Goal: Check status

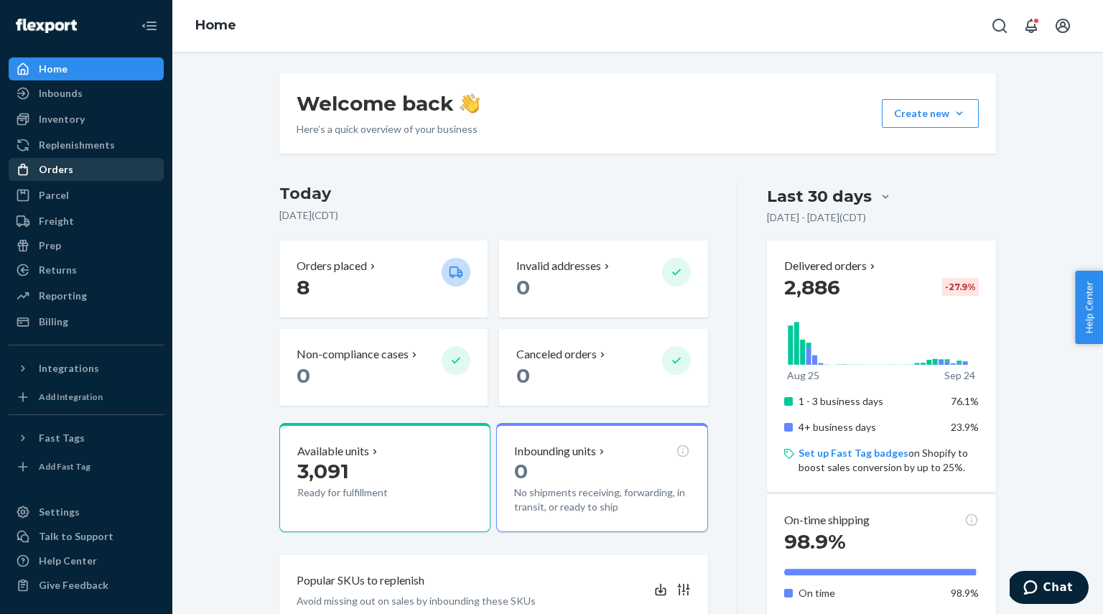
click at [55, 167] on div "Orders" at bounding box center [56, 169] width 34 height 14
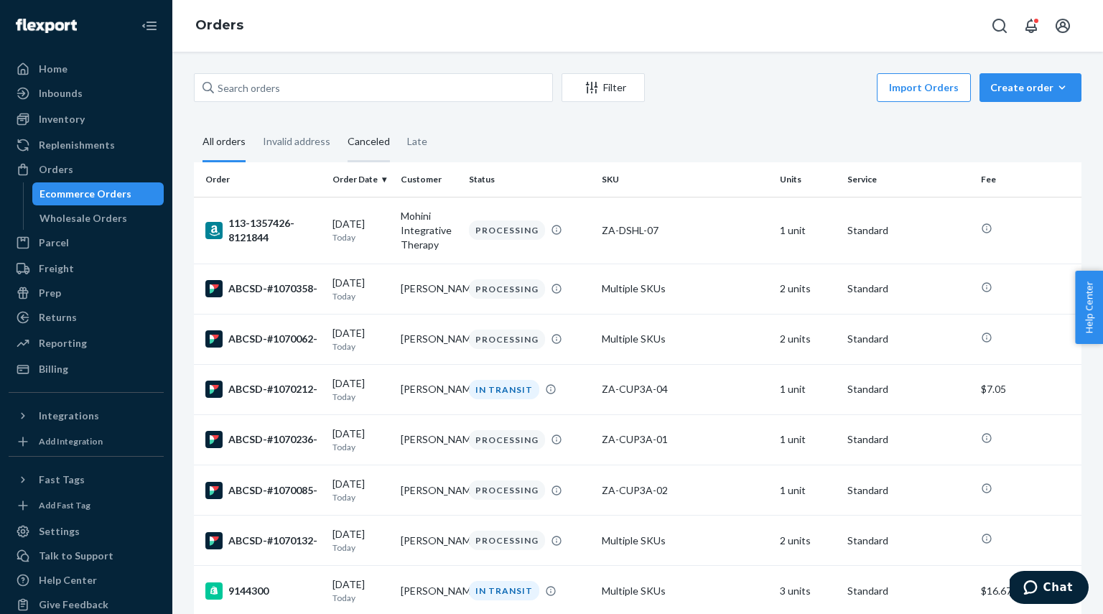
click at [363, 139] on div "Canceled" at bounding box center [368, 142] width 42 height 39
click at [339, 123] on input "Canceled" at bounding box center [339, 123] width 0 height 0
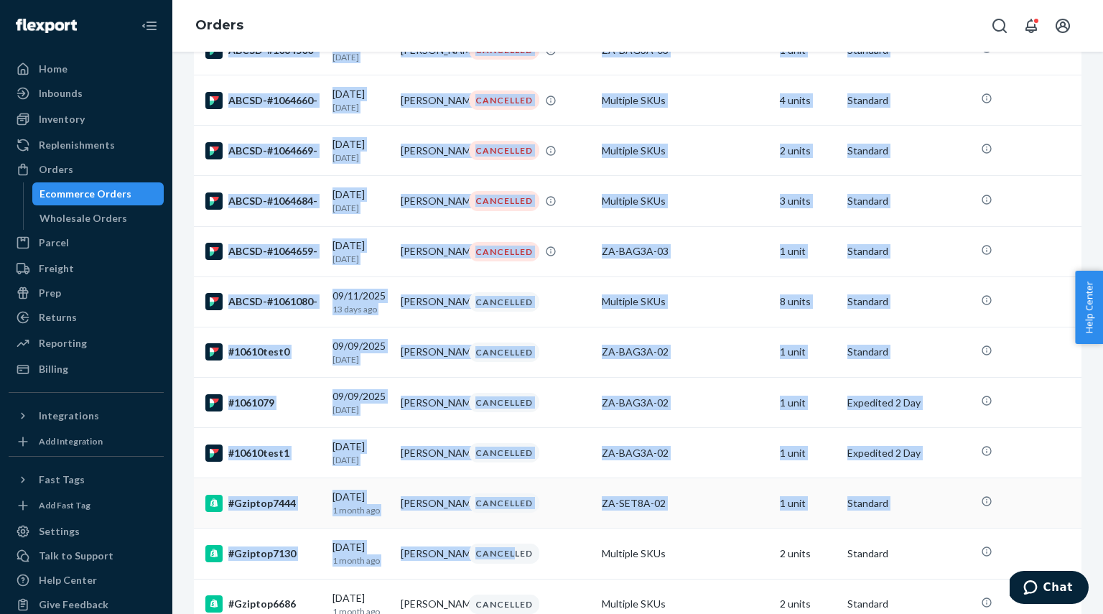
scroll to position [1563, 0]
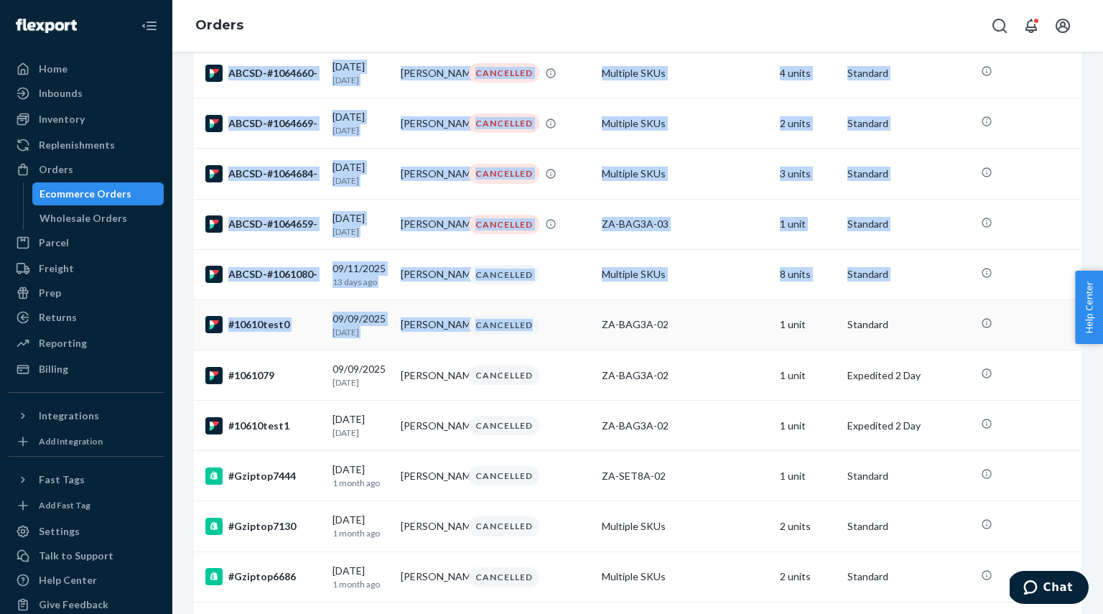
drag, startPoint x: 201, startPoint y: 215, endPoint x: 594, endPoint y: 387, distance: 428.6
copy tbody "9144298 [DATE] [DATE] [PERSON_NAME] CANCELLED Multiple SKUs 3 units Standard 91…"
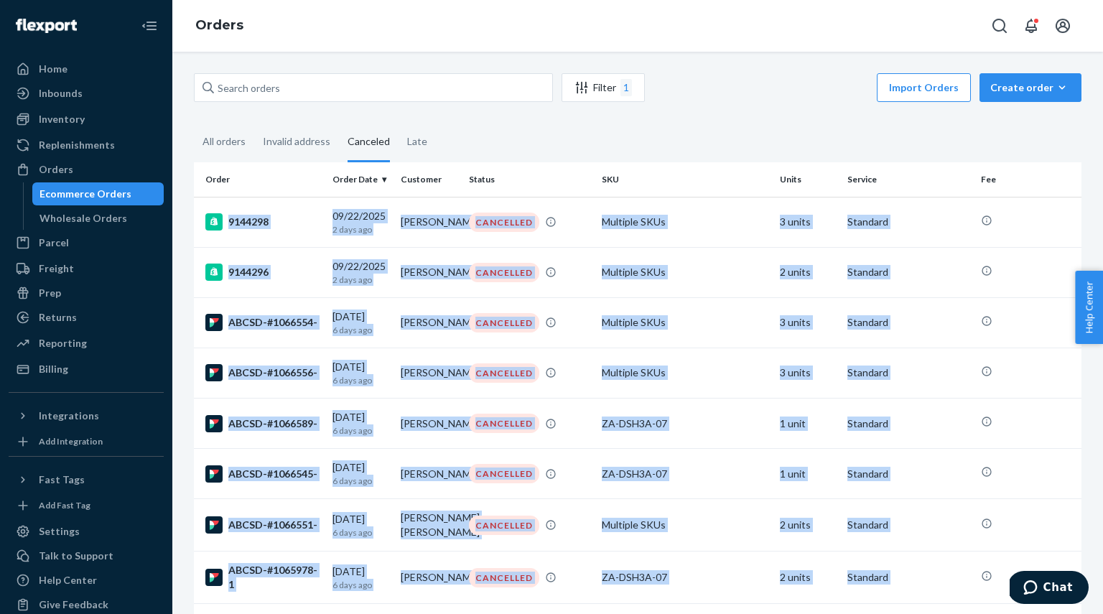
scroll to position [0, 0]
click at [246, 90] on input "text" at bounding box center [373, 87] width 359 height 29
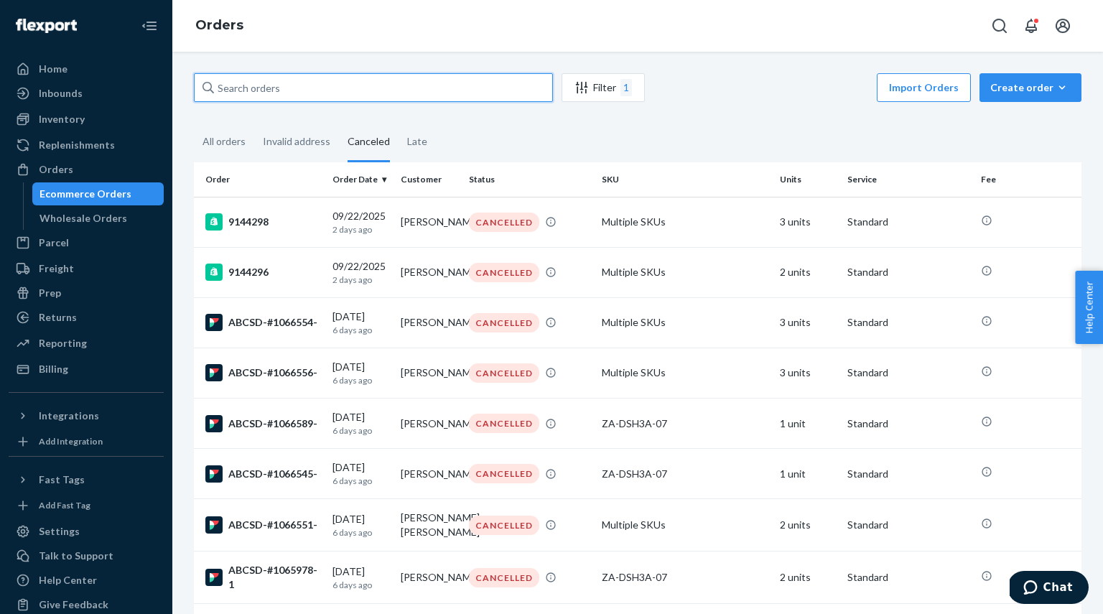
paste input "1064899"
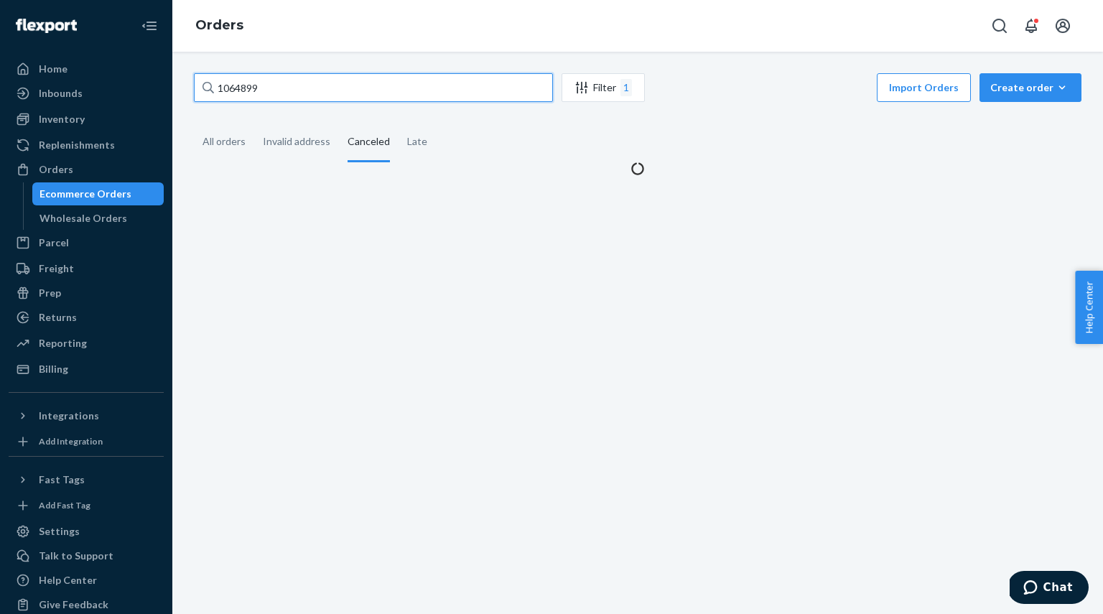
type input "1064899"
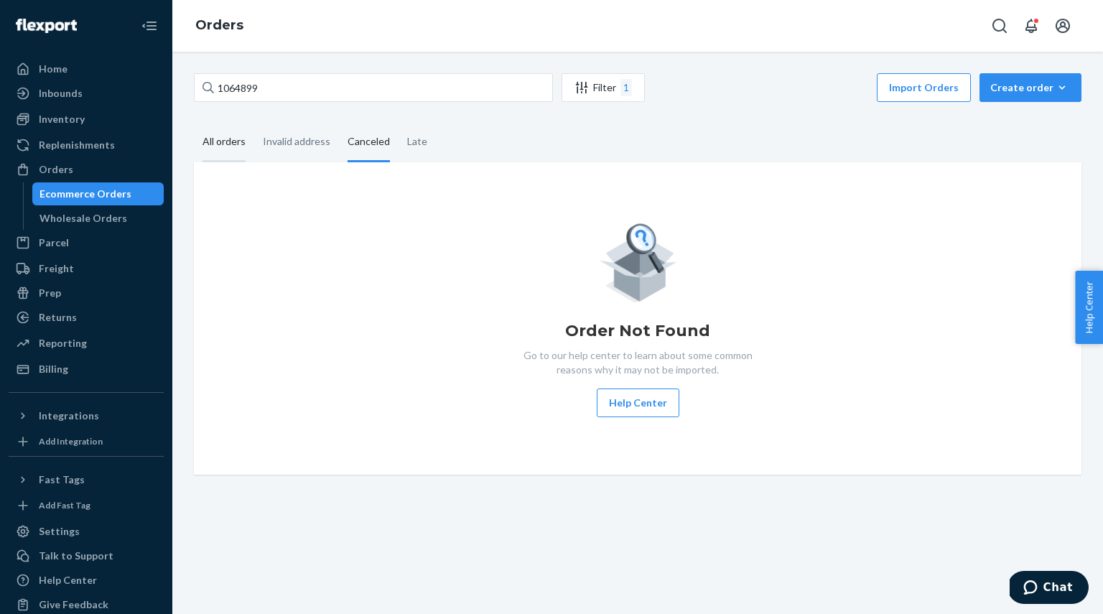
click at [222, 148] on div "All orders" at bounding box center [223, 142] width 43 height 39
click at [194, 123] on input "All orders" at bounding box center [194, 123] width 0 height 0
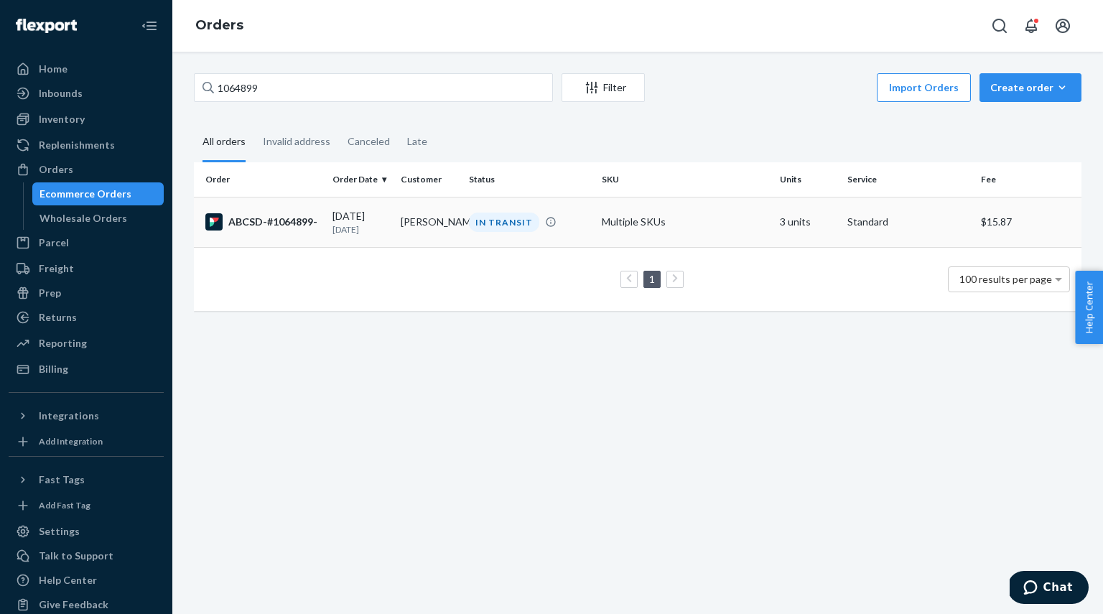
click at [283, 223] on div "ABCSD-#1064899-" at bounding box center [263, 221] width 116 height 17
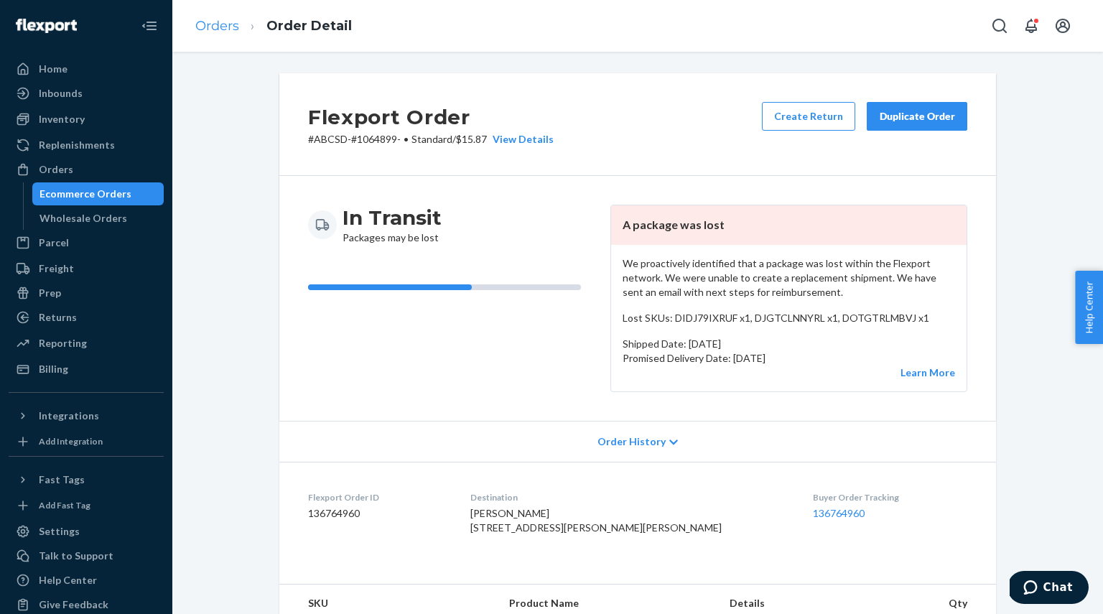
click at [215, 24] on link "Orders" at bounding box center [217, 26] width 44 height 16
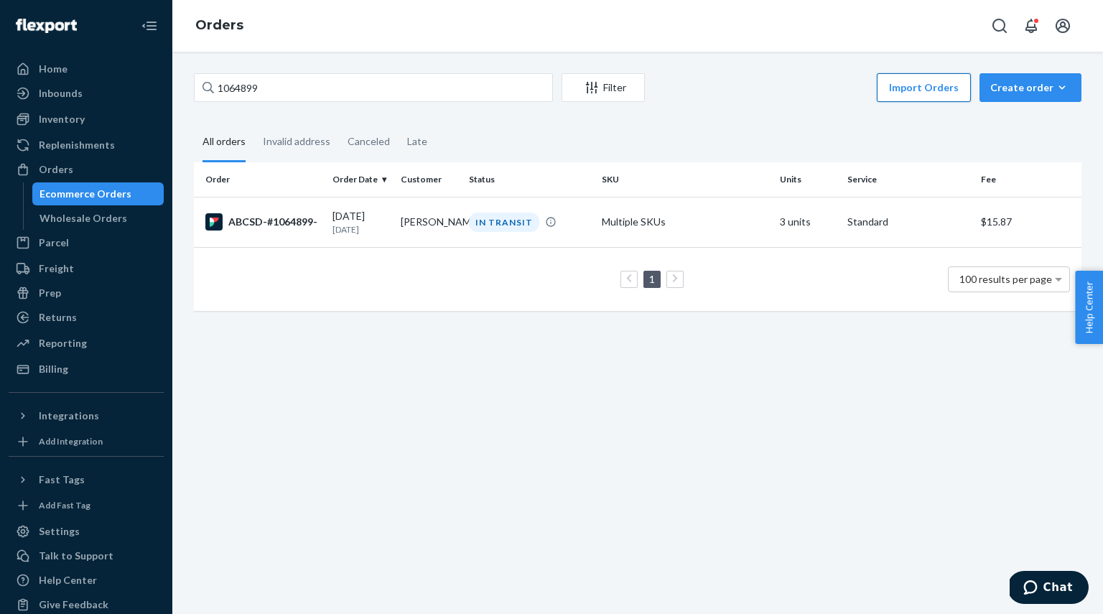
click at [932, 90] on button "Import Orders" at bounding box center [924, 87] width 94 height 29
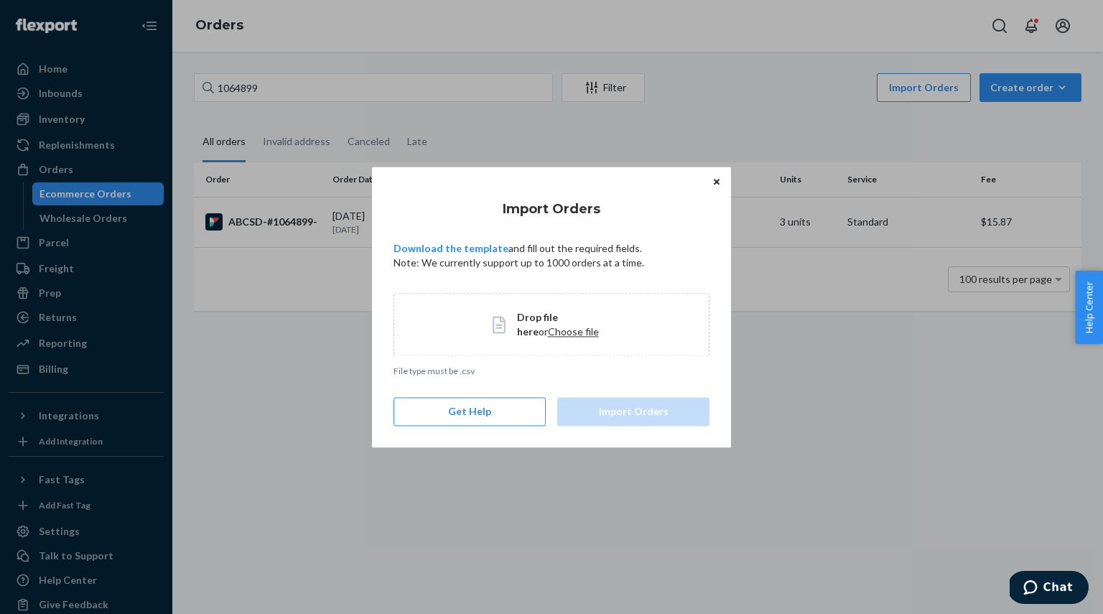
click at [548, 331] on span "Choose file" at bounding box center [573, 331] width 51 height 12
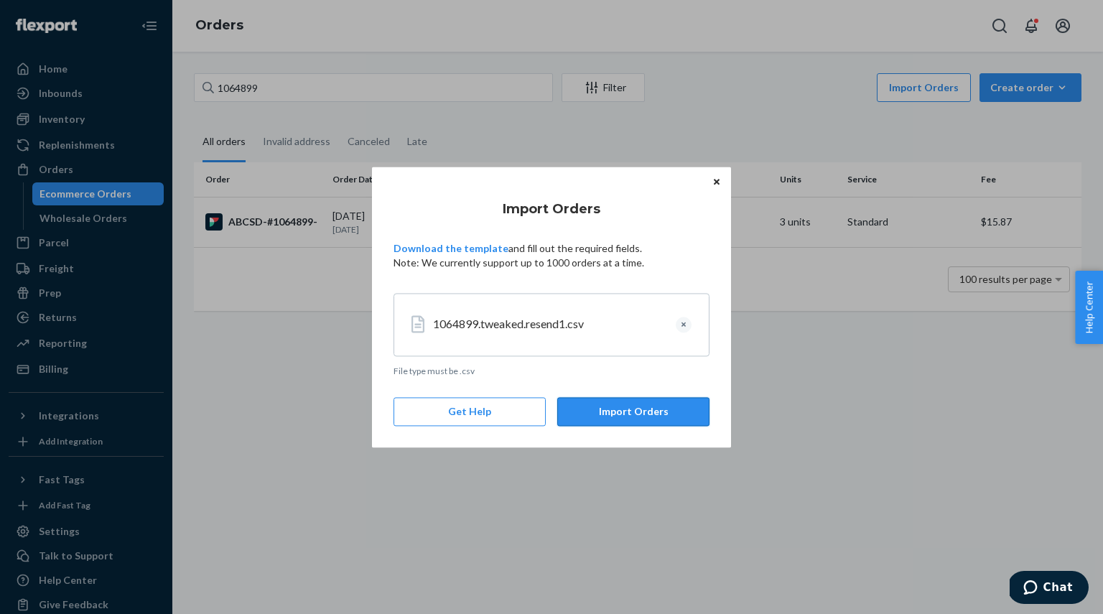
click at [613, 404] on button "Import Orders" at bounding box center [633, 411] width 152 height 29
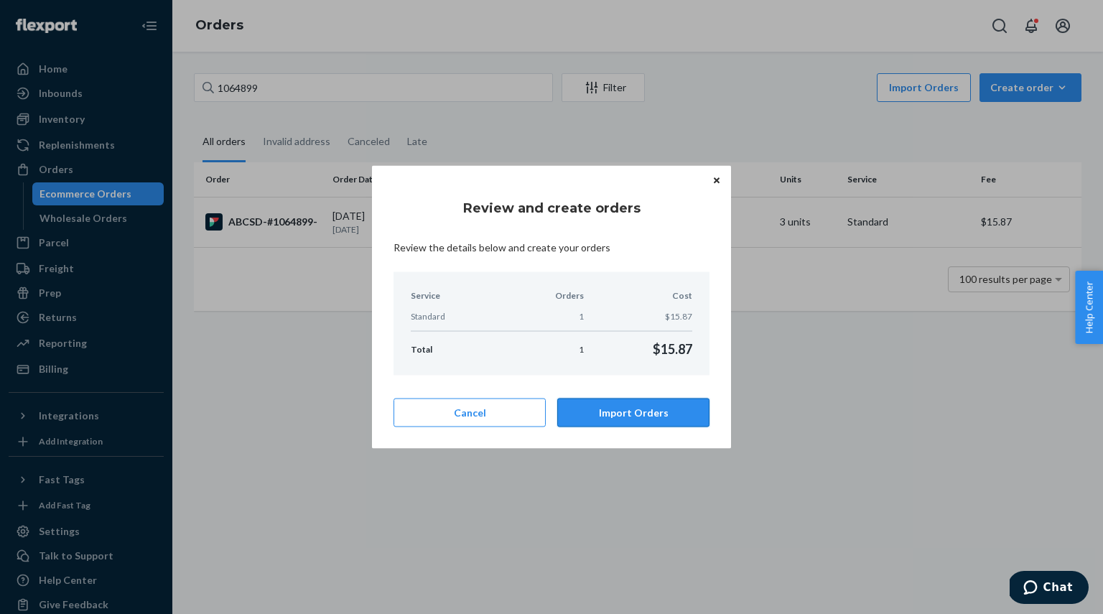
click at [620, 412] on button "Import Orders" at bounding box center [633, 412] width 152 height 29
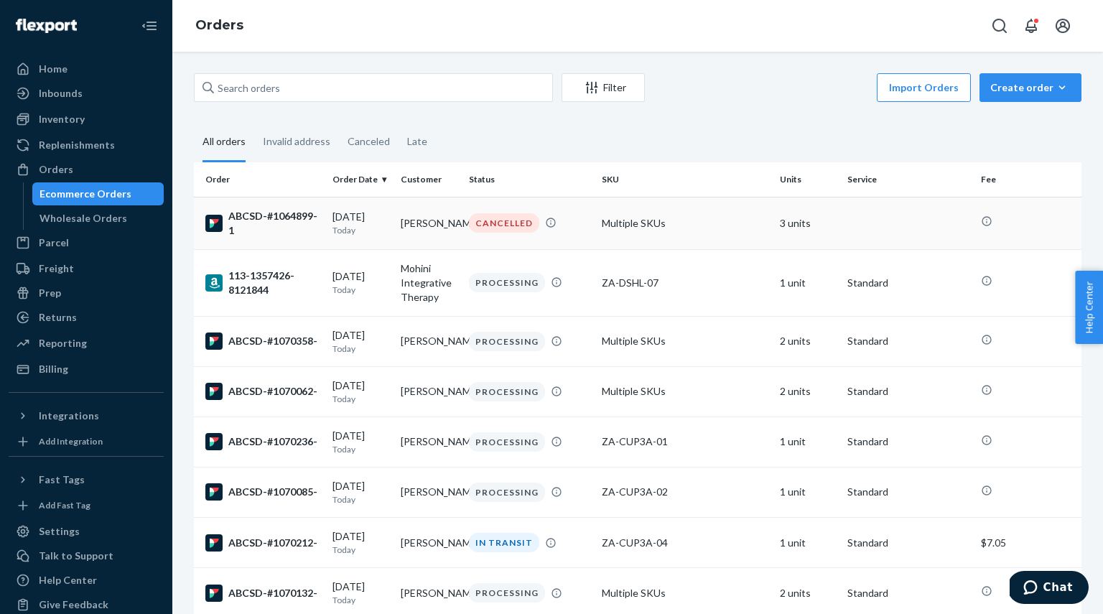
click at [277, 220] on div "ABCSD-#1064899-1" at bounding box center [263, 223] width 116 height 29
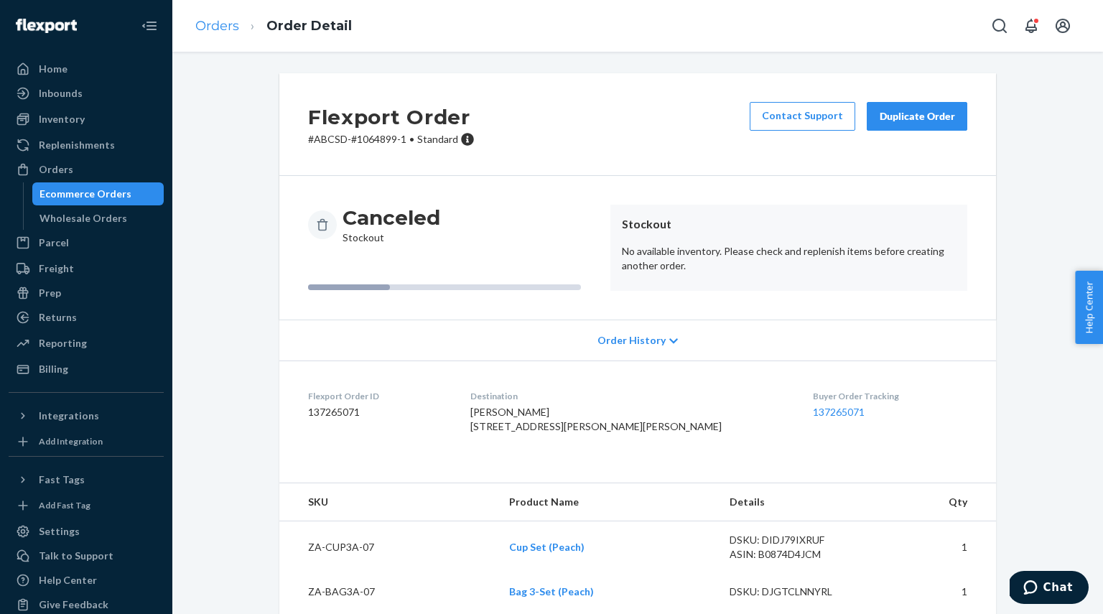
click at [207, 24] on link "Orders" at bounding box center [217, 26] width 44 height 16
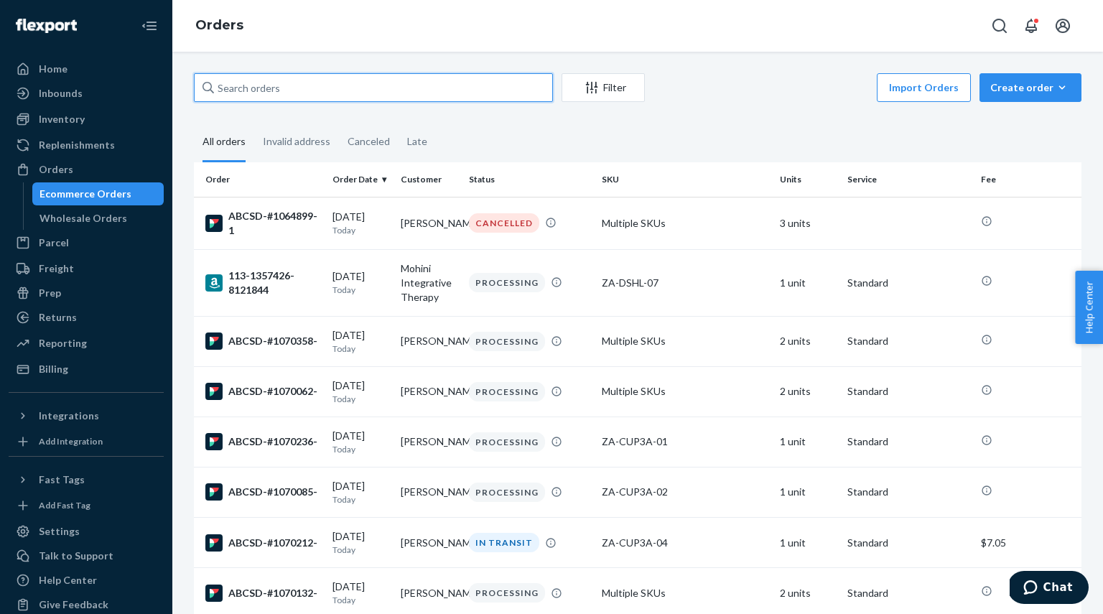
click at [245, 84] on input "text" at bounding box center [373, 87] width 359 height 29
paste input "1064899-1"
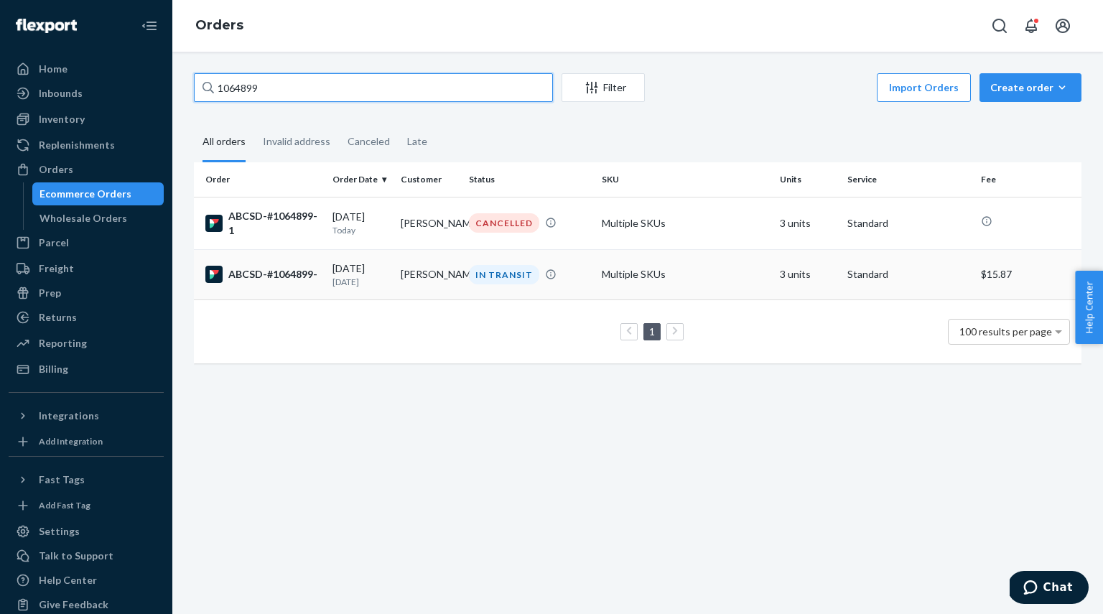
type input "1064899"
click at [272, 276] on div "ABCSD-#1064899-" at bounding box center [263, 274] width 116 height 17
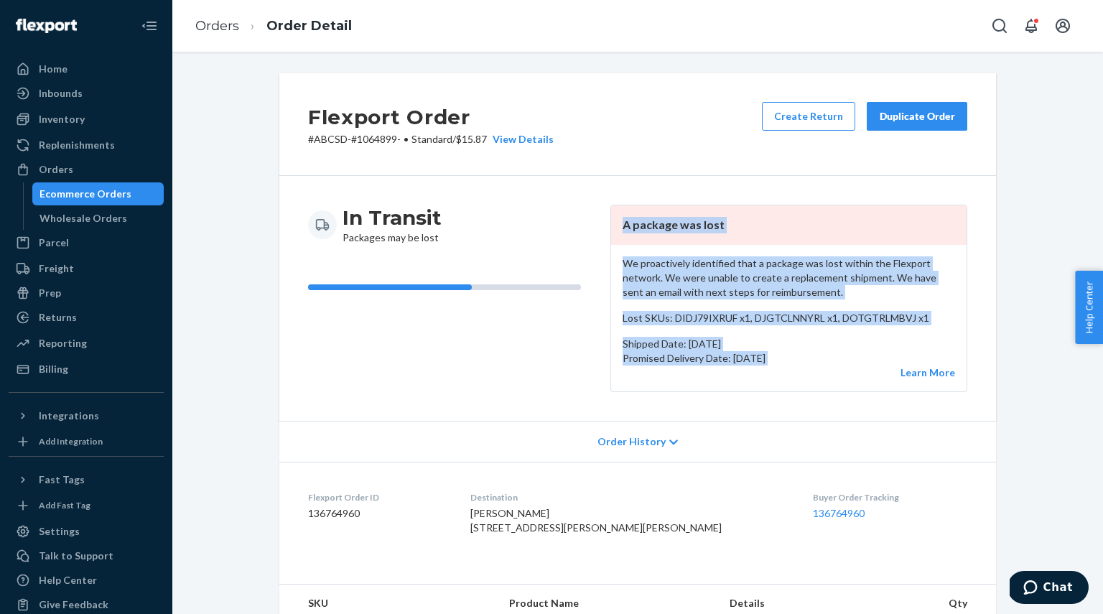
drag, startPoint x: 622, startPoint y: 223, endPoint x: 845, endPoint y: 368, distance: 266.6
click at [845, 368] on article "A package was lost We proactively identified that a package was lost within the…" at bounding box center [788, 298] width 357 height 187
copy article "A package was lost We proactively identified that a package was lost within the…"
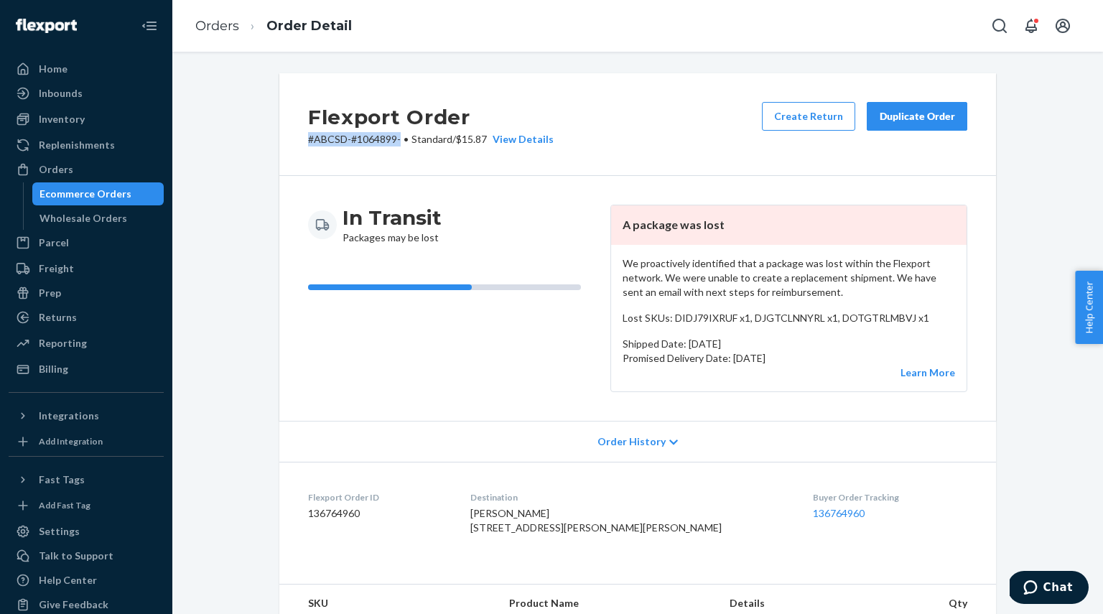
drag, startPoint x: 308, startPoint y: 139, endPoint x: 400, endPoint y: 139, distance: 91.9
click at [400, 139] on p "# ABCSD-#1064899- • Standard / $15.87 View Details" at bounding box center [431, 139] width 246 height 14
copy p "# ABCSD-#1064899-"
